Goal: Task Accomplishment & Management: Manage account settings

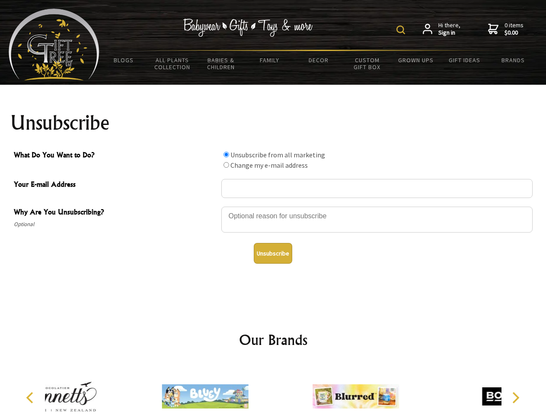
click at [402, 30] on img at bounding box center [400, 30] width 9 height 9
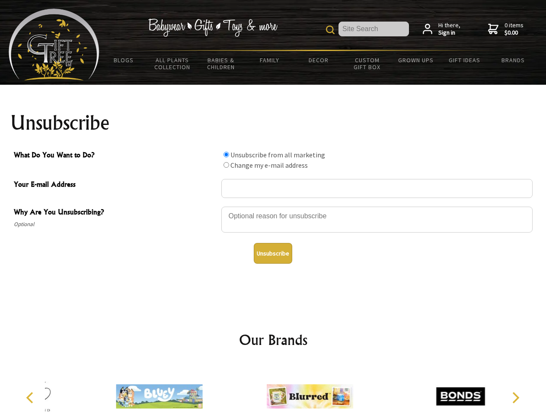
click at [273, 206] on div at bounding box center [376, 221] width 311 height 30
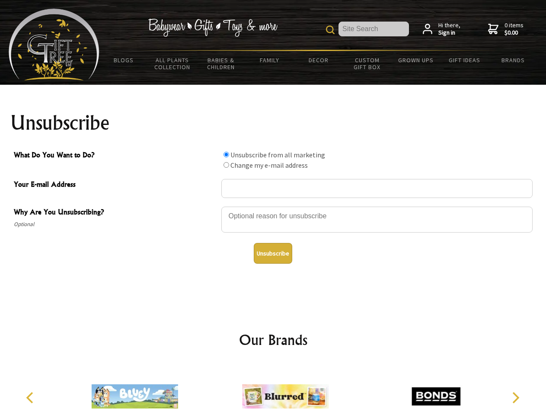
click at [226, 154] on input "What Do You Want to Do?" at bounding box center [226, 155] width 6 height 6
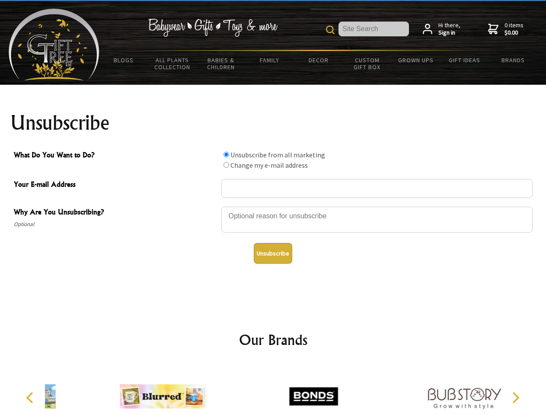
click at [226, 165] on input "What Do You Want to Do?" at bounding box center [226, 165] width 6 height 6
radio input "true"
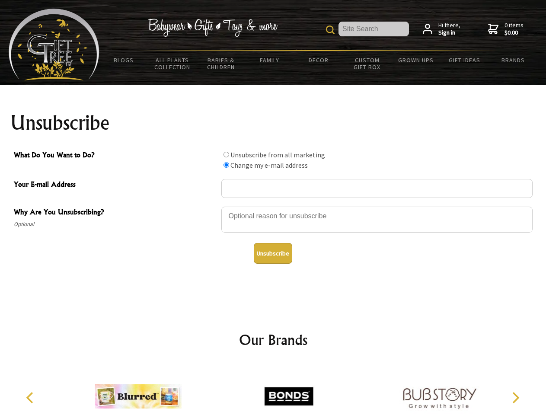
click at [273, 253] on button "Unsubscribe" at bounding box center [273, 253] width 38 height 21
